Goal: Task Accomplishment & Management: Use online tool/utility

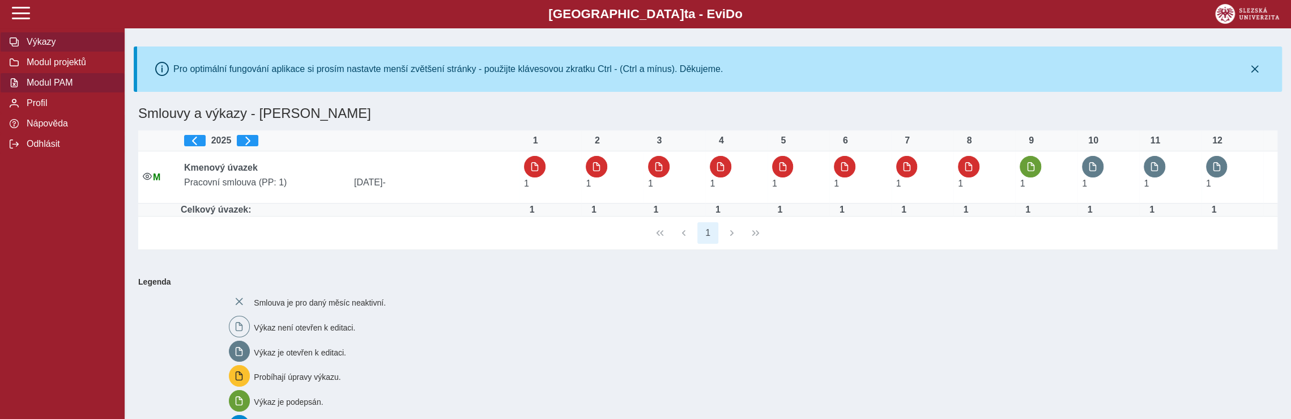
click at [59, 88] on span "Modul PAM" at bounding box center [69, 83] width 92 height 10
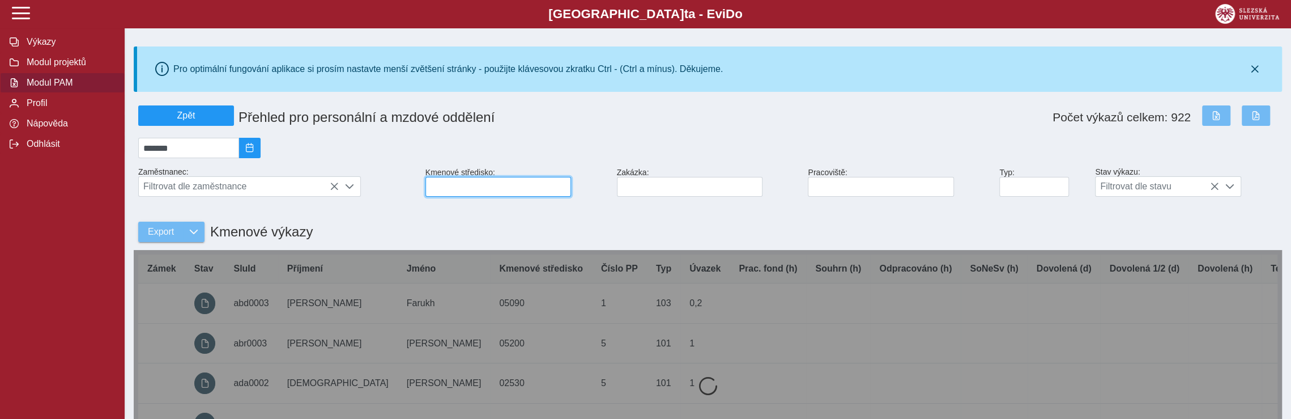
click at [464, 191] on input at bounding box center [498, 187] width 146 height 20
click at [469, 193] on input "**" at bounding box center [498, 187] width 146 height 20
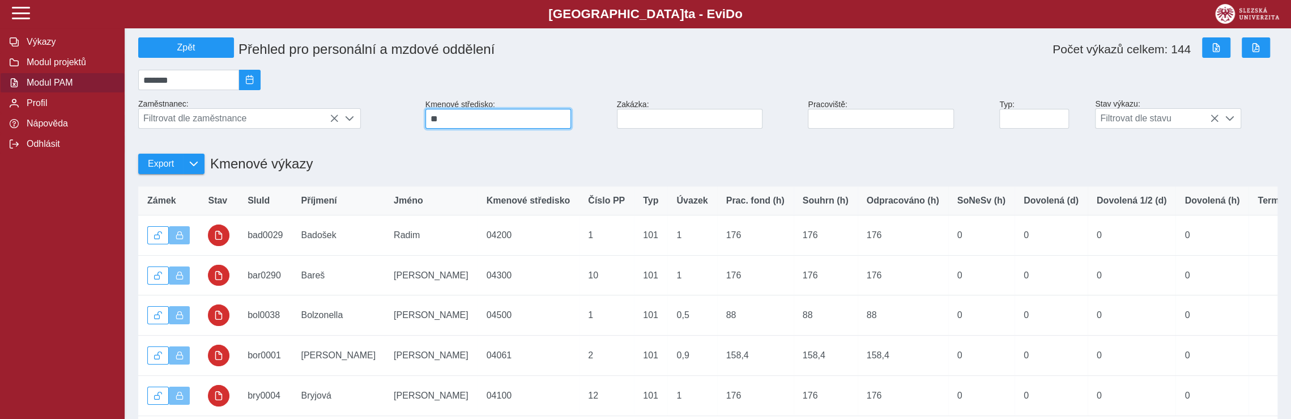
scroll to position [170, 0]
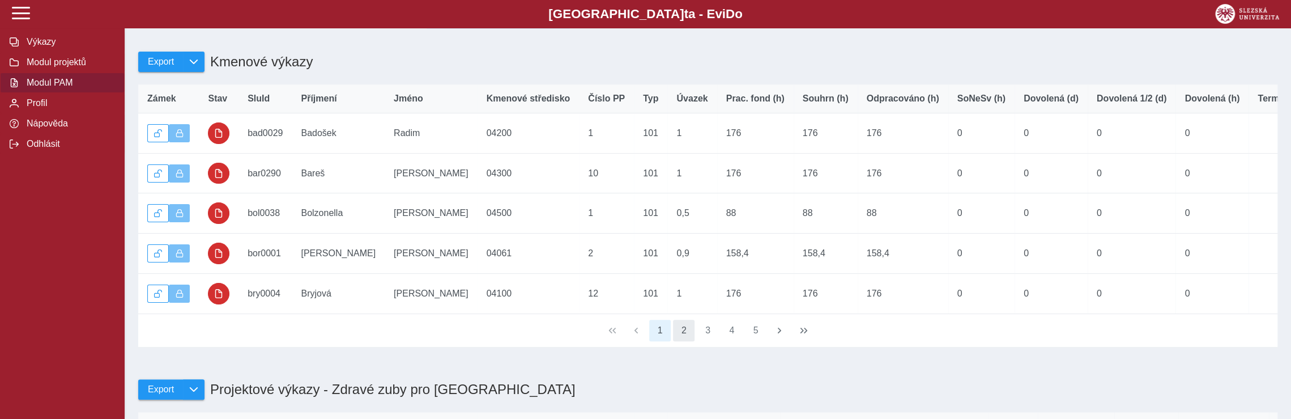
type input "**"
click at [690, 341] on button "2" at bounding box center [684, 330] width 22 height 22
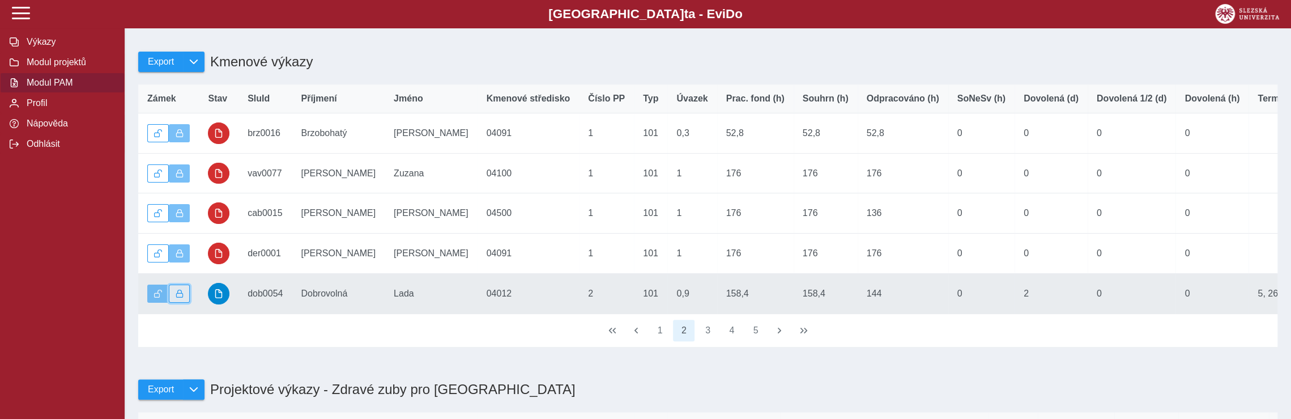
click at [178, 297] on span "button" at bounding box center [180, 293] width 8 height 8
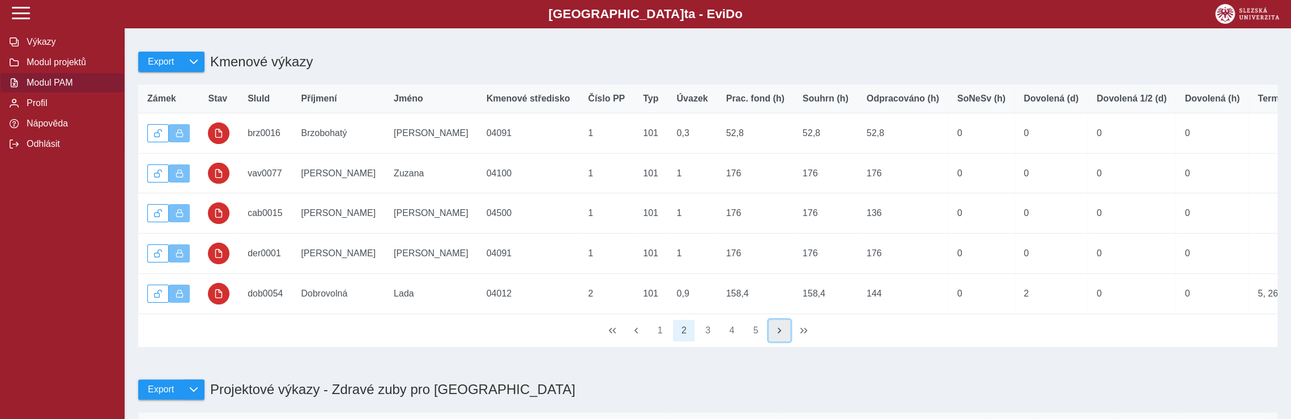
click at [782, 335] on span "button" at bounding box center [779, 330] width 9 height 9
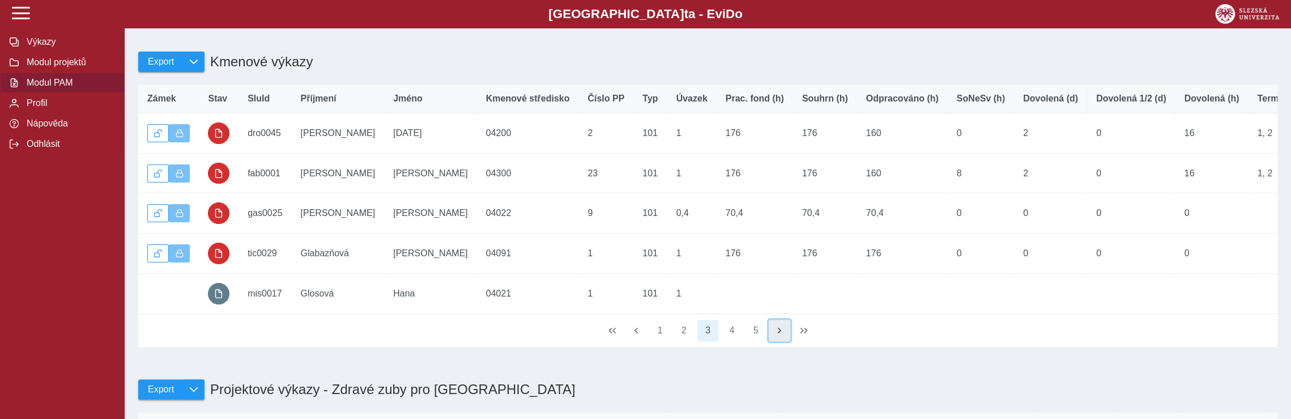
click at [782, 335] on span "button" at bounding box center [779, 330] width 9 height 9
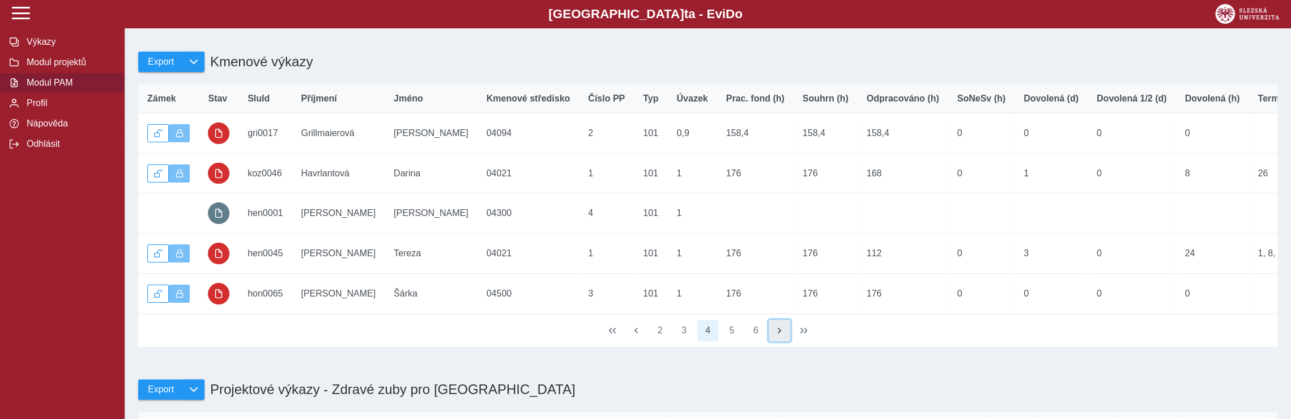
click at [782, 335] on span "button" at bounding box center [779, 330] width 9 height 9
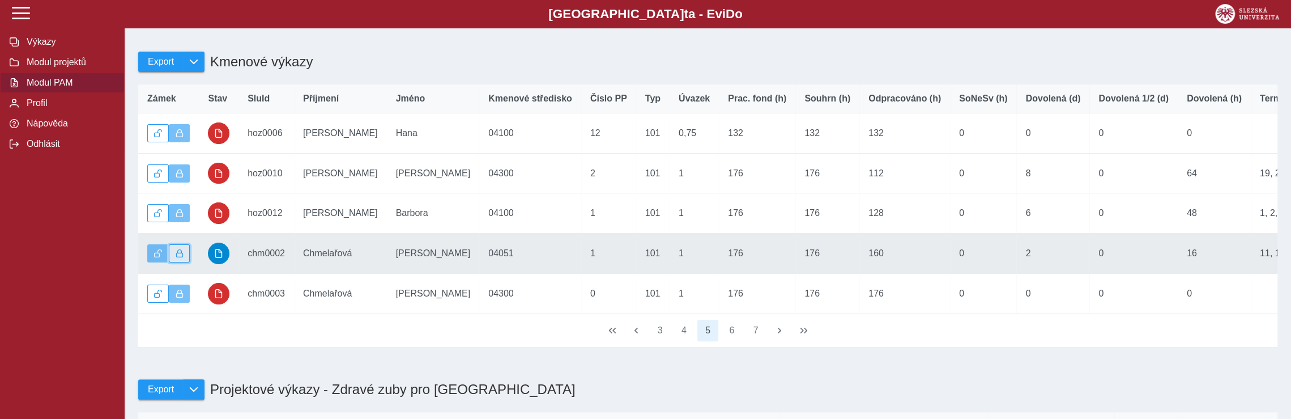
click at [180, 257] on span "button" at bounding box center [180, 253] width 8 height 8
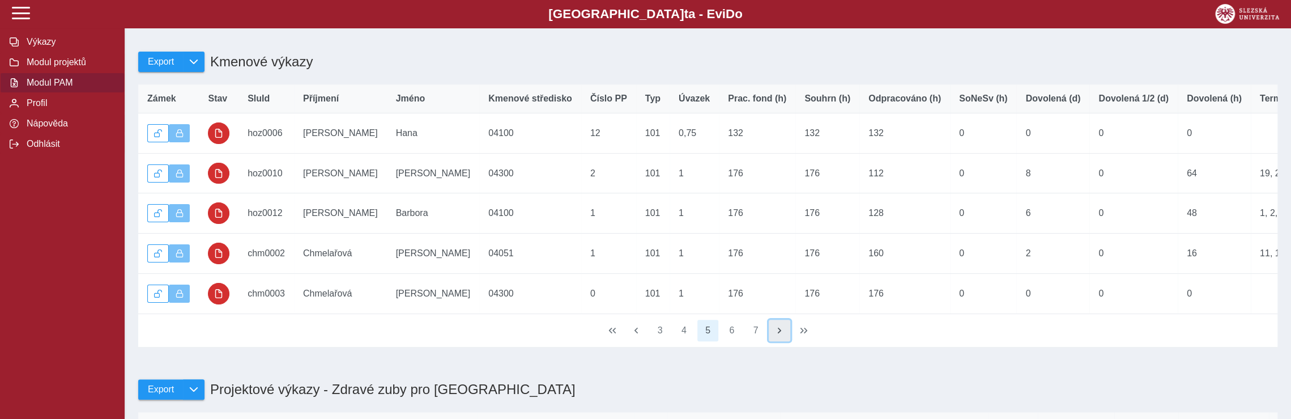
click at [780, 335] on span "button" at bounding box center [779, 330] width 9 height 9
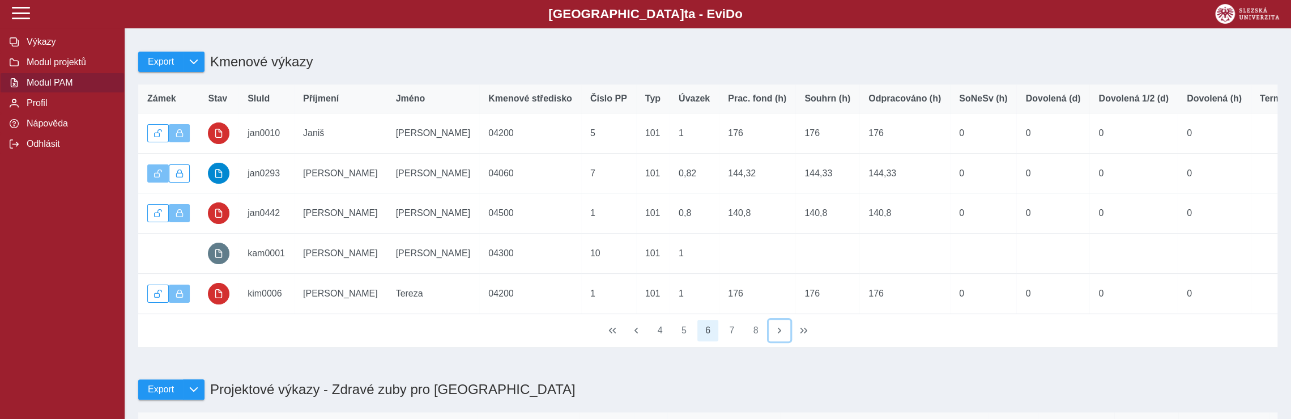
drag, startPoint x: 780, startPoint y: 345, endPoint x: 787, endPoint y: 417, distance: 72.2
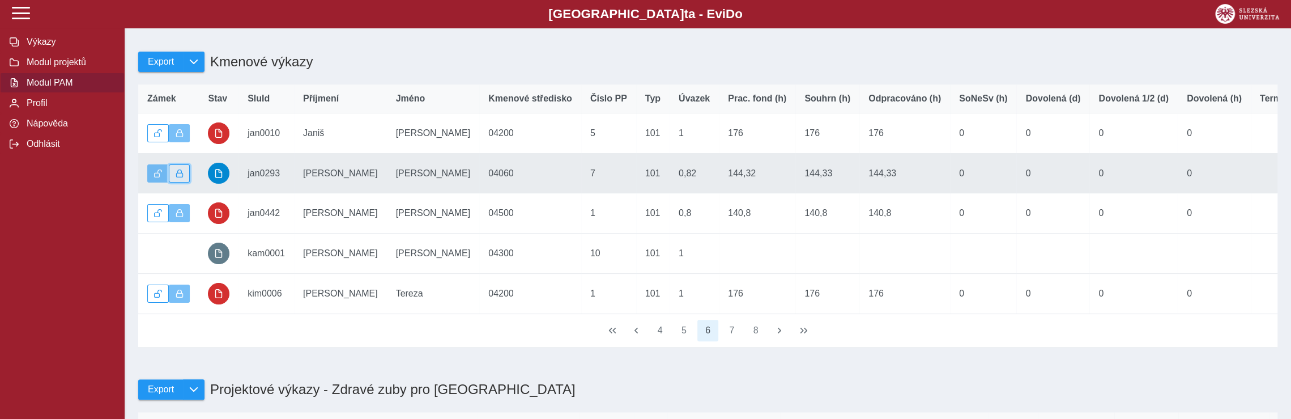
click at [183, 174] on button "button" at bounding box center [180, 173] width 22 height 18
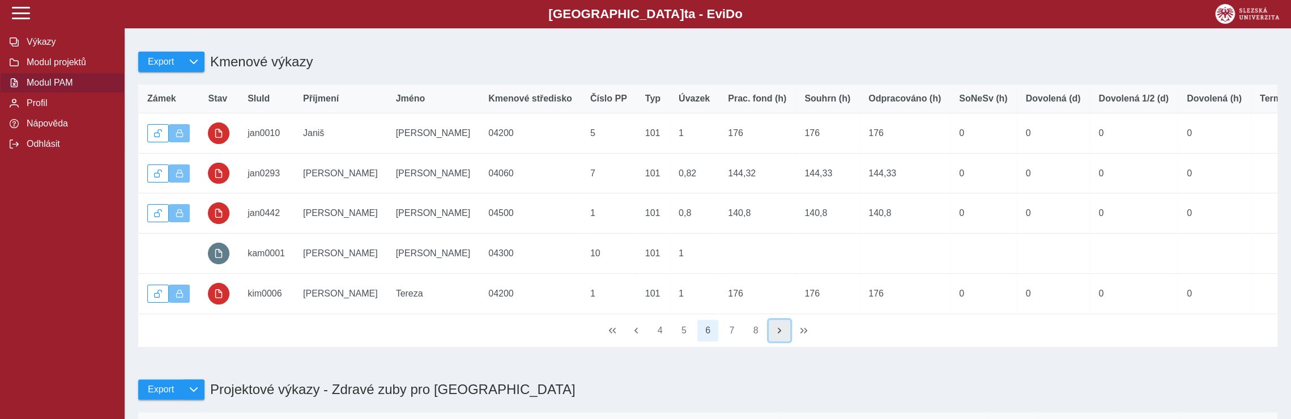
click at [779, 335] on span "button" at bounding box center [779, 330] width 9 height 9
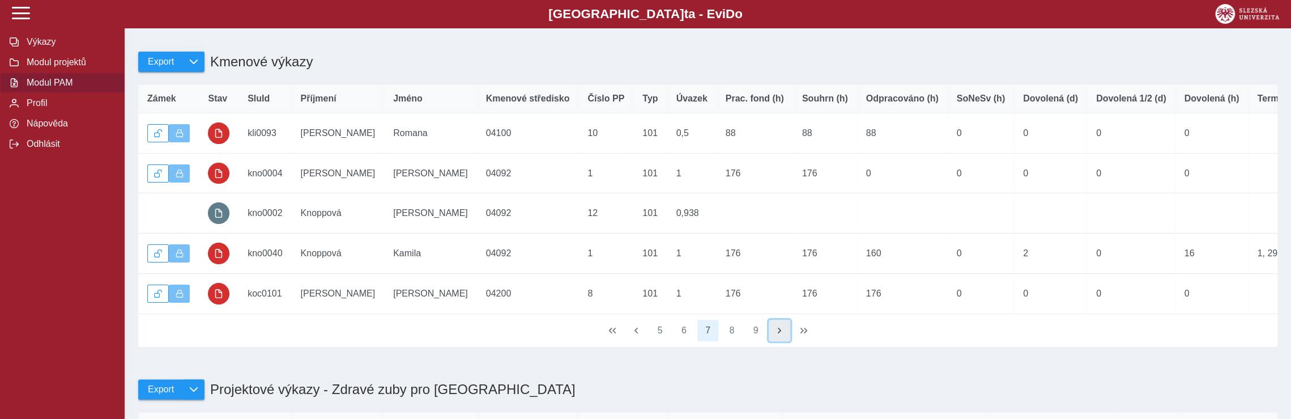
click at [779, 335] on span "button" at bounding box center [779, 330] width 9 height 9
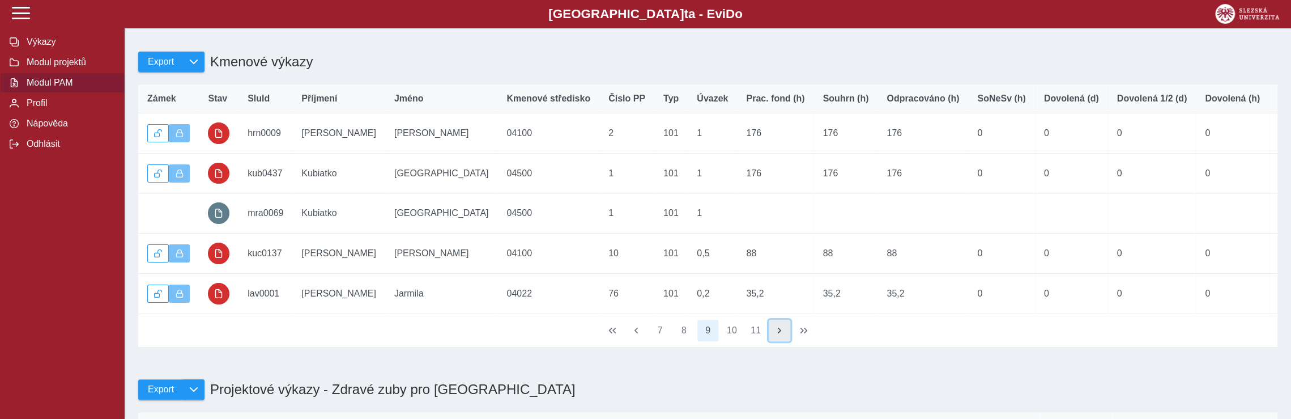
click at [779, 335] on span "button" at bounding box center [779, 330] width 9 height 9
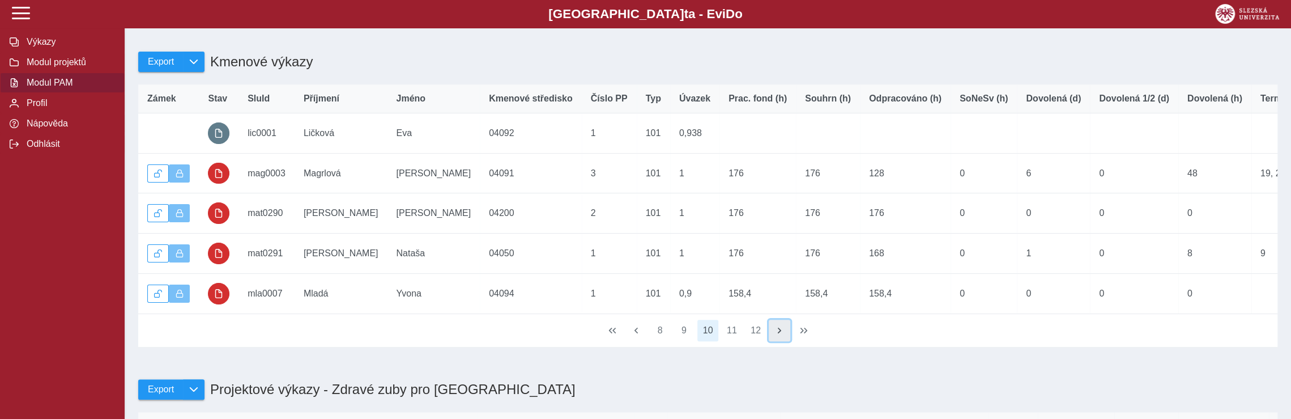
click at [779, 335] on span "button" at bounding box center [779, 330] width 9 height 9
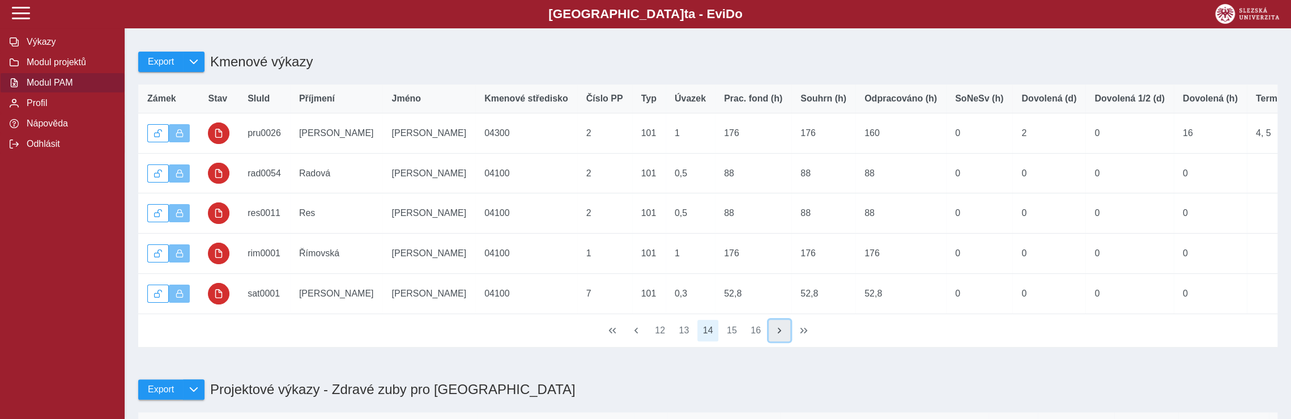
click at [779, 335] on span "button" at bounding box center [779, 330] width 9 height 9
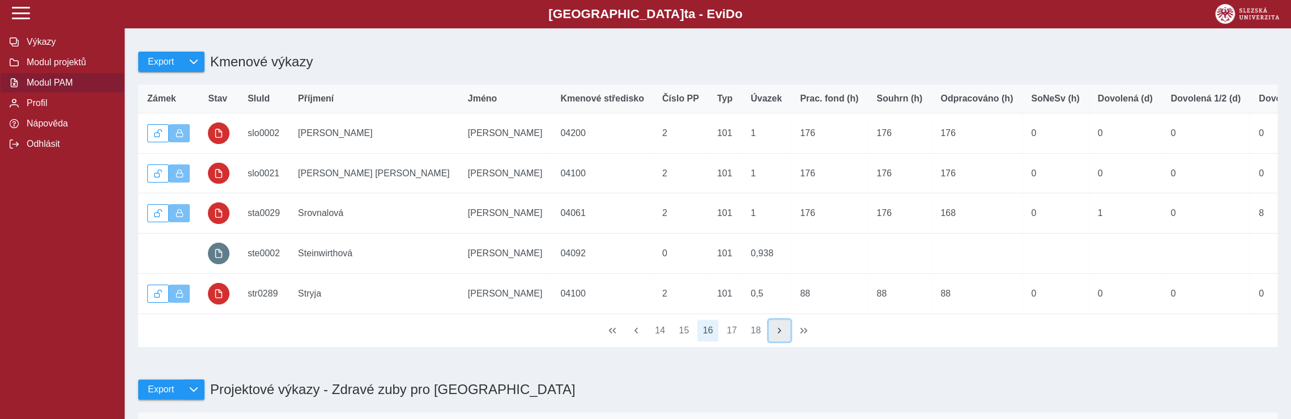
click at [779, 335] on span "button" at bounding box center [779, 330] width 9 height 9
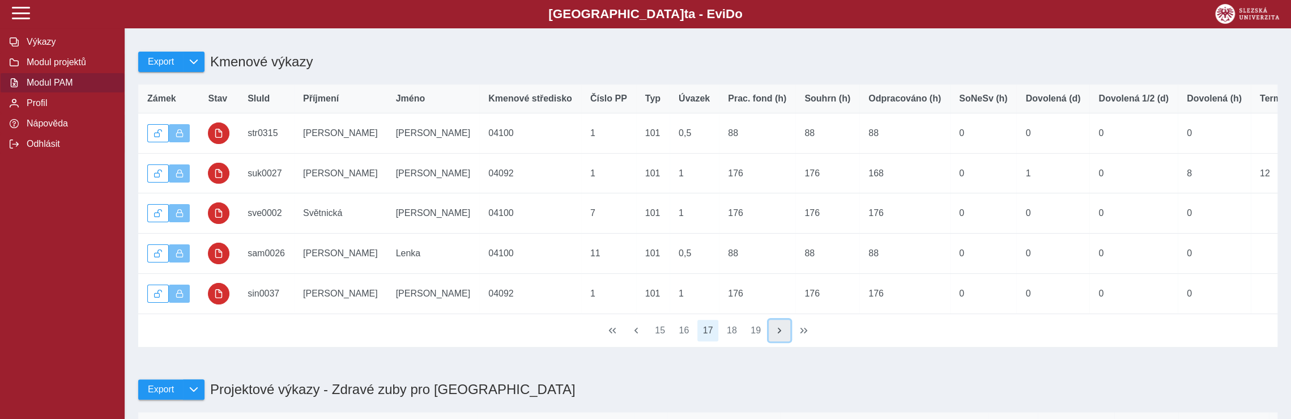
click at [779, 335] on span "button" at bounding box center [779, 330] width 9 height 9
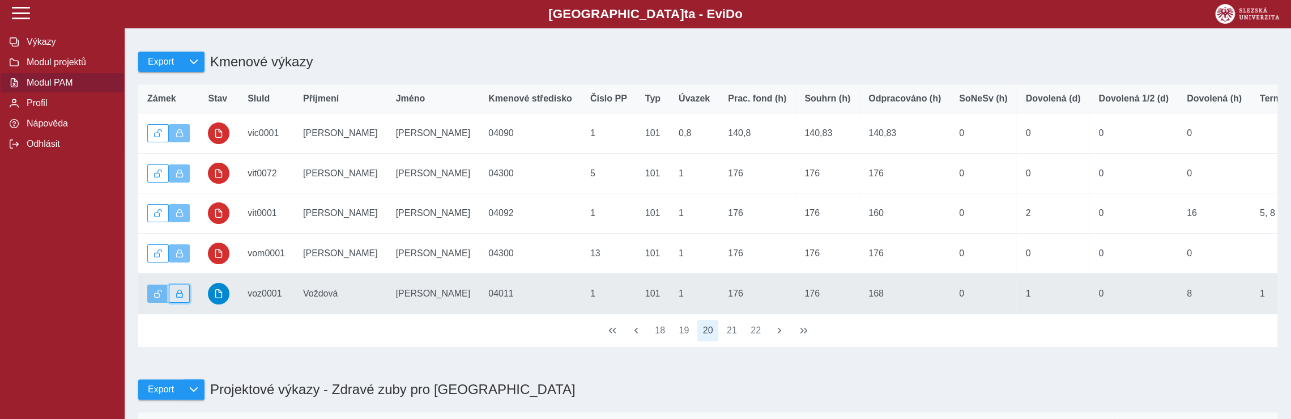
click at [181, 297] on span "button" at bounding box center [180, 293] width 8 height 8
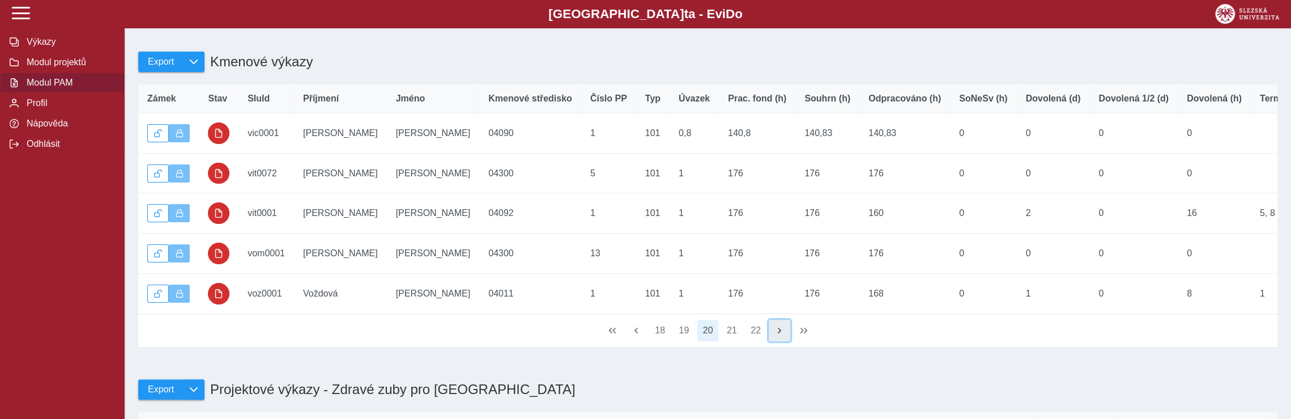
click at [777, 335] on span "button" at bounding box center [779, 330] width 9 height 9
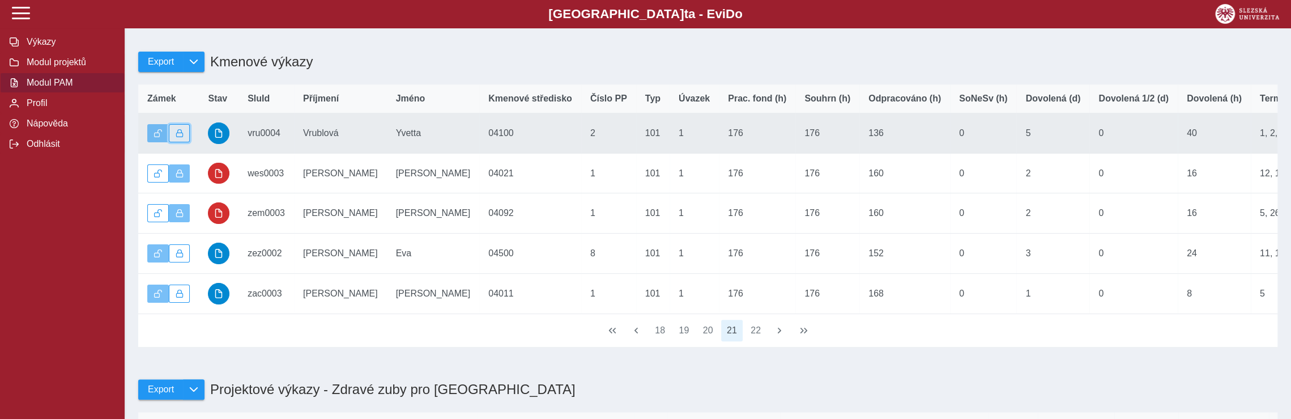
click at [183, 138] on button "button" at bounding box center [180, 133] width 22 height 18
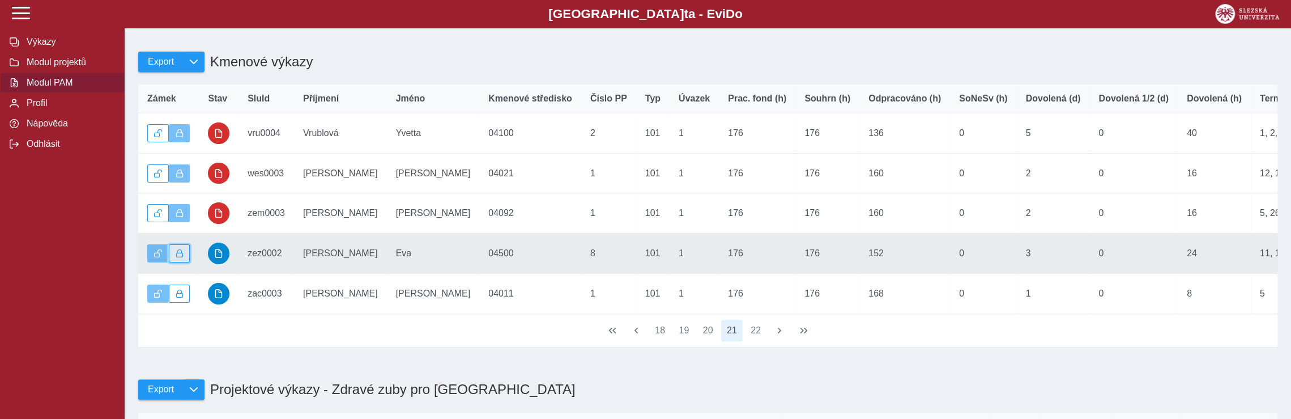
click at [179, 257] on span "button" at bounding box center [180, 253] width 8 height 8
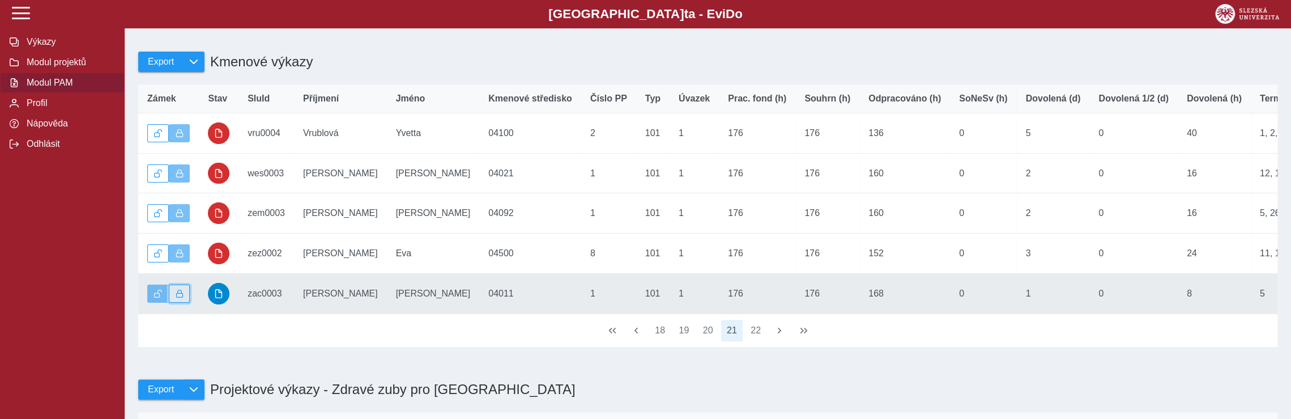
click at [177, 297] on span "button" at bounding box center [180, 293] width 8 height 8
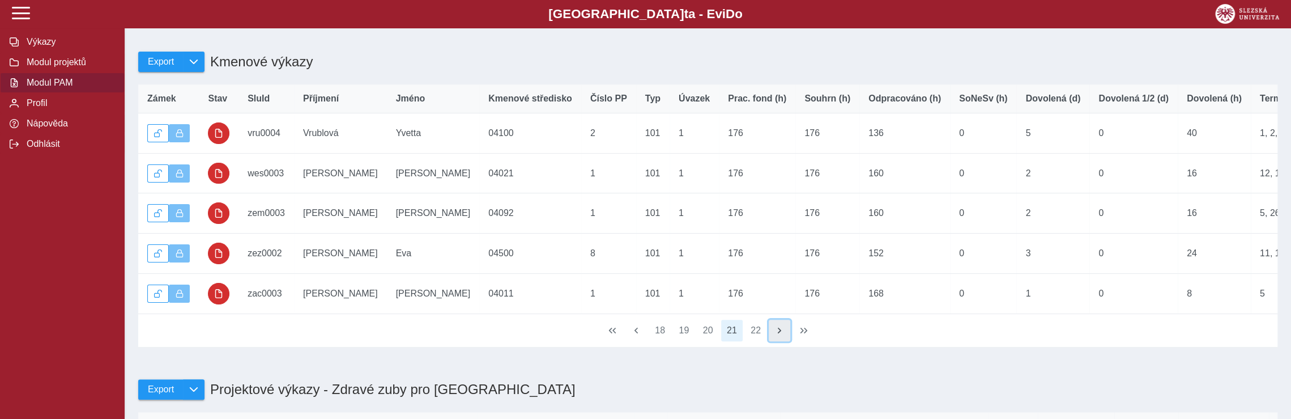
click at [780, 335] on span "button" at bounding box center [779, 330] width 9 height 9
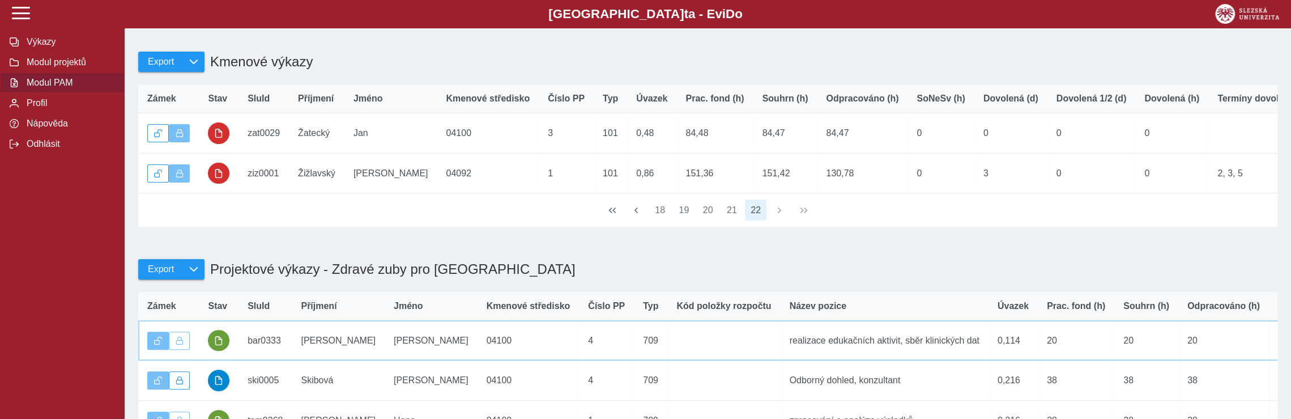
click at [780, 343] on td "Název pozice realizace edukačních aktivit, sběr klinických dat" at bounding box center [884, 340] width 208 height 40
